Goal: Task Accomplishment & Management: Manage account settings

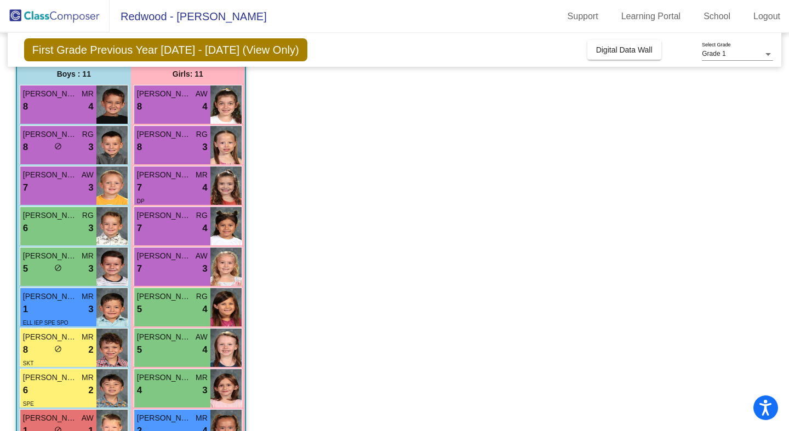
scroll to position [91, 0]
click at [74, 142] on div "8 lock do_not_disturb_alt 3" at bounding box center [58, 147] width 71 height 14
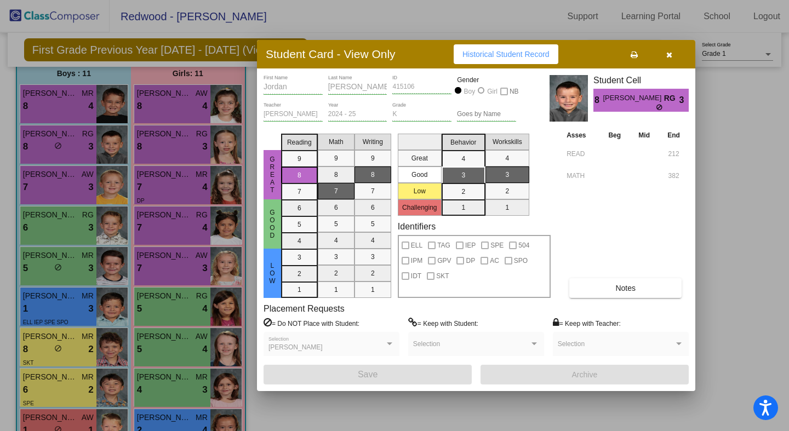
click at [673, 54] on button "button" at bounding box center [668, 54] width 35 height 20
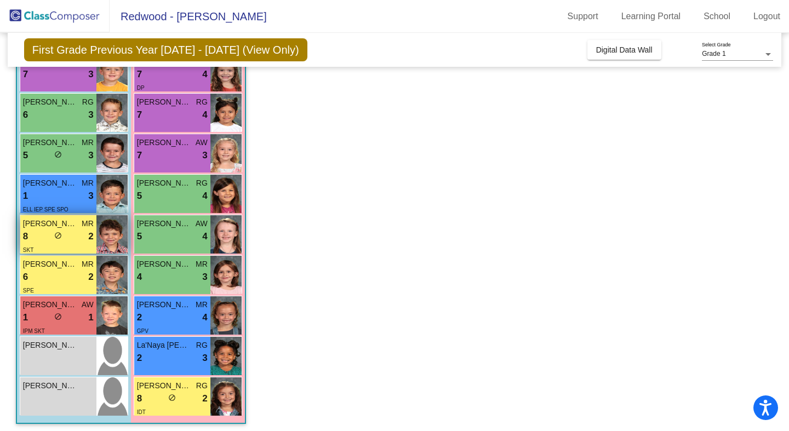
scroll to position [208, 0]
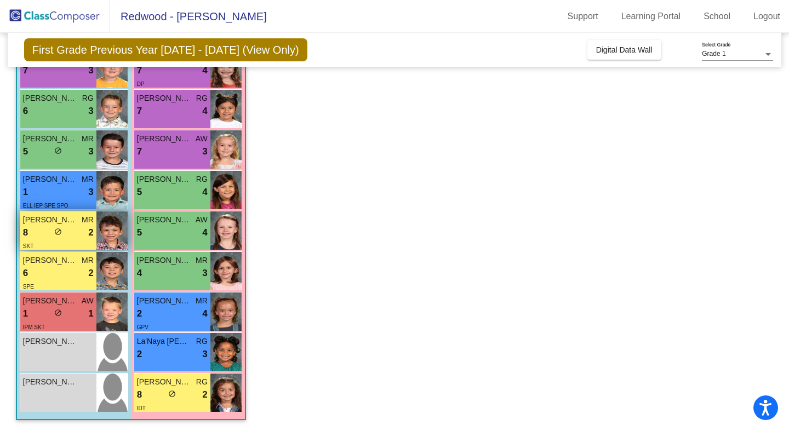
click at [82, 239] on div "8 lock do_not_disturb_alt 2" at bounding box center [58, 233] width 71 height 14
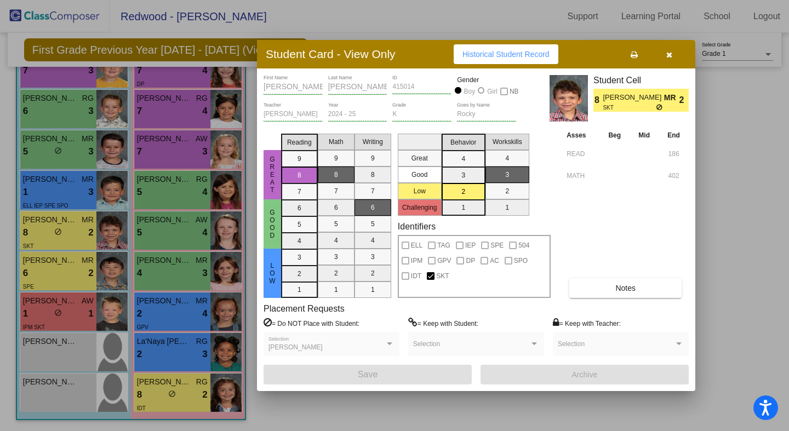
click at [668, 55] on icon "button" at bounding box center [669, 55] width 6 height 8
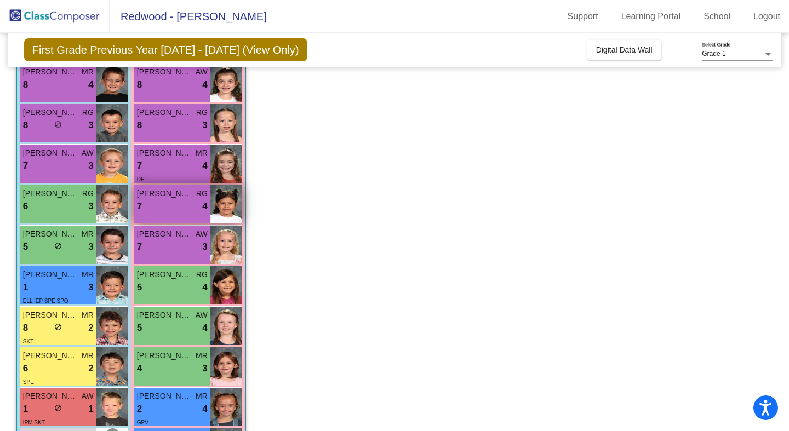
scroll to position [112, 0]
click at [185, 215] on div "[PERSON_NAME] 7 lock do_not_disturb_alt 4" at bounding box center [172, 204] width 76 height 38
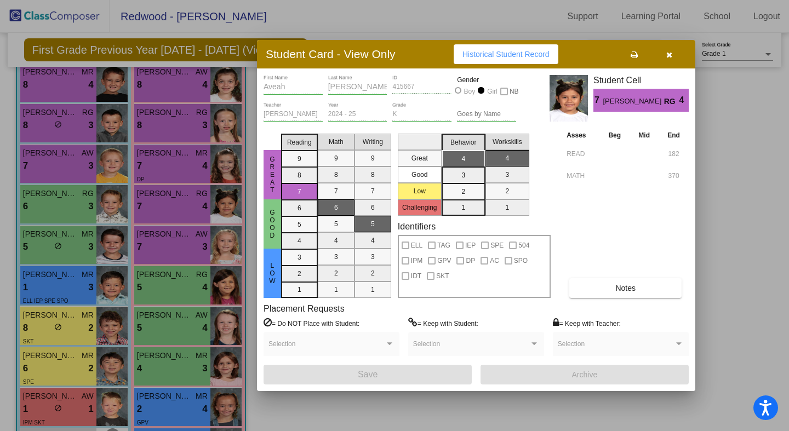
click at [669, 52] on icon "button" at bounding box center [669, 55] width 6 height 8
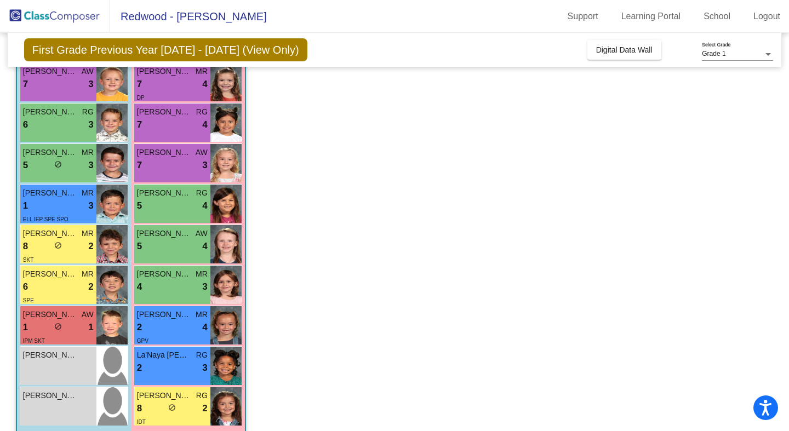
scroll to position [208, 0]
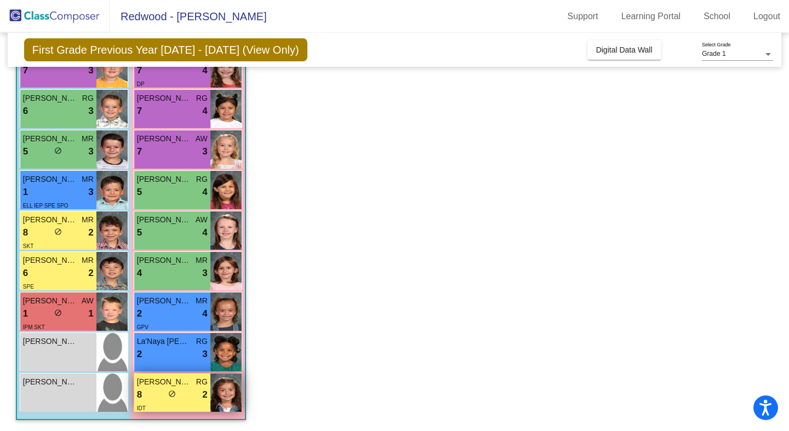
click at [190, 394] on div "8 lock do_not_disturb_alt 2" at bounding box center [172, 395] width 71 height 14
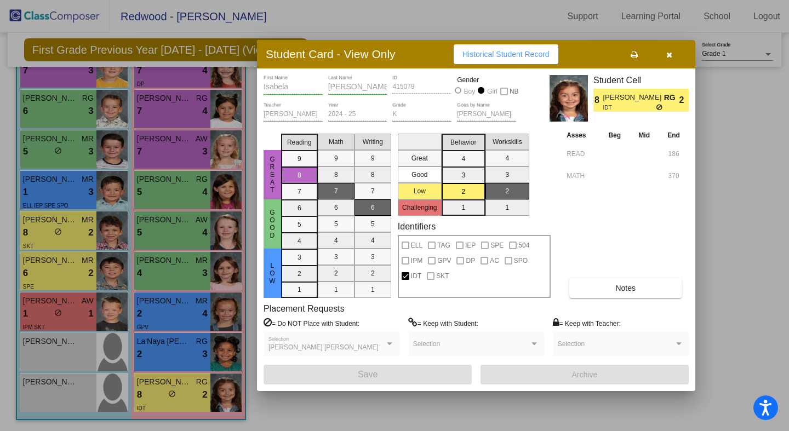
click at [670, 54] on icon "button" at bounding box center [669, 55] width 6 height 8
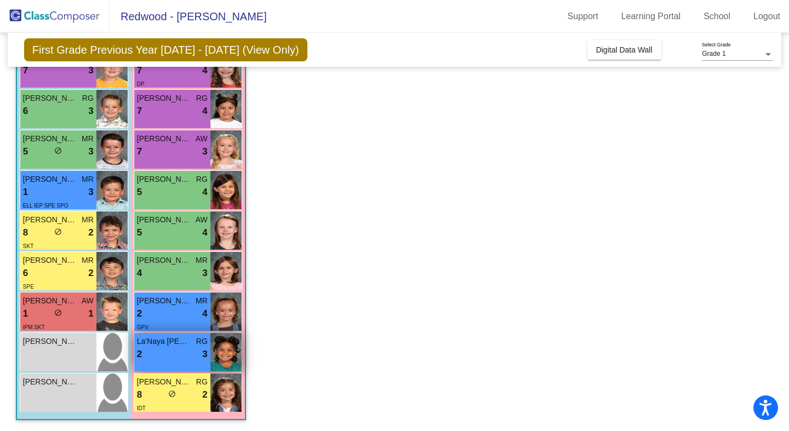
click at [155, 347] on span "La'Naya [PERSON_NAME]" at bounding box center [164, 342] width 55 height 12
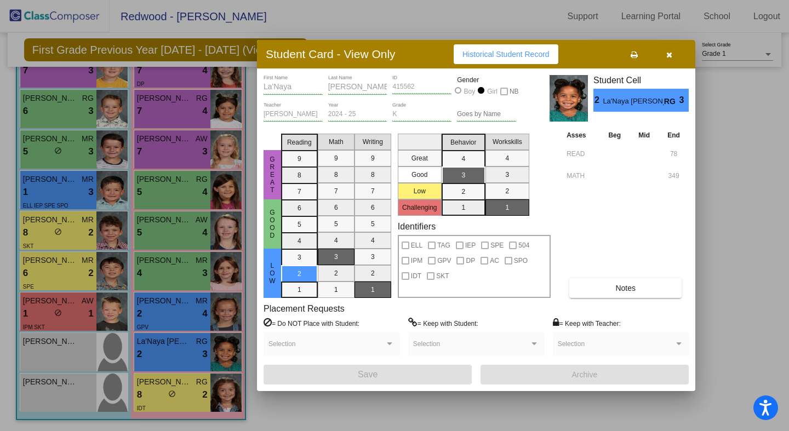
click at [670, 55] on icon "button" at bounding box center [669, 55] width 6 height 8
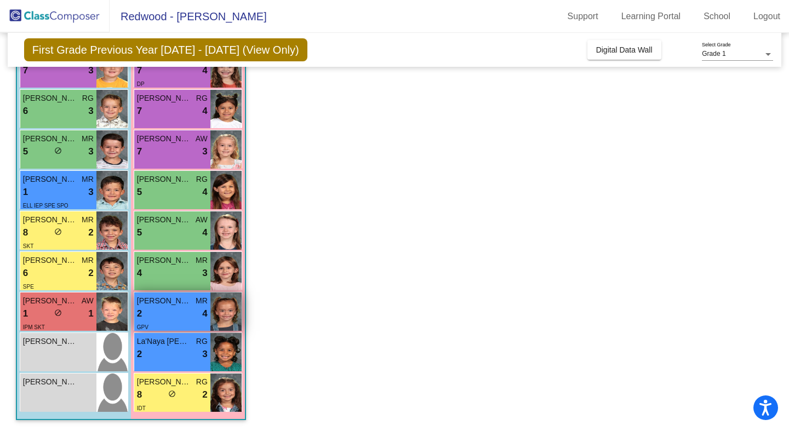
click at [181, 306] on span "[PERSON_NAME]" at bounding box center [164, 301] width 55 height 12
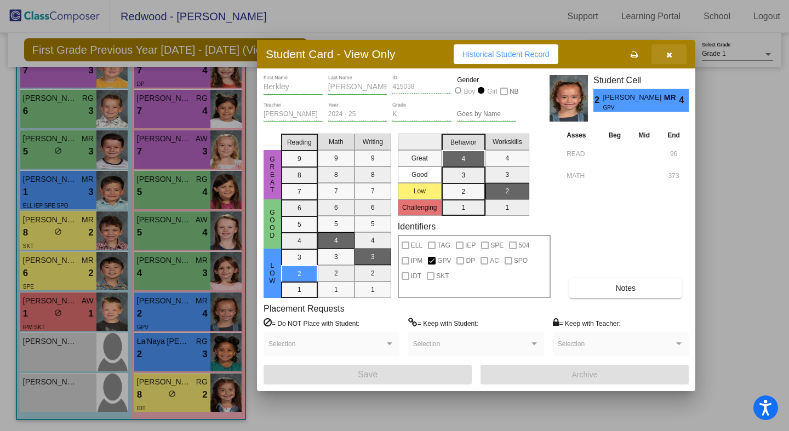
click at [670, 54] on icon "button" at bounding box center [669, 55] width 6 height 8
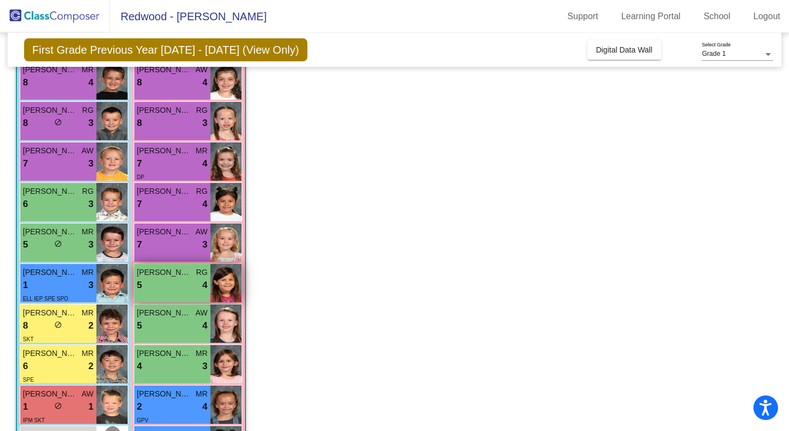
scroll to position [85, 0]
